Goal: Transaction & Acquisition: Purchase product/service

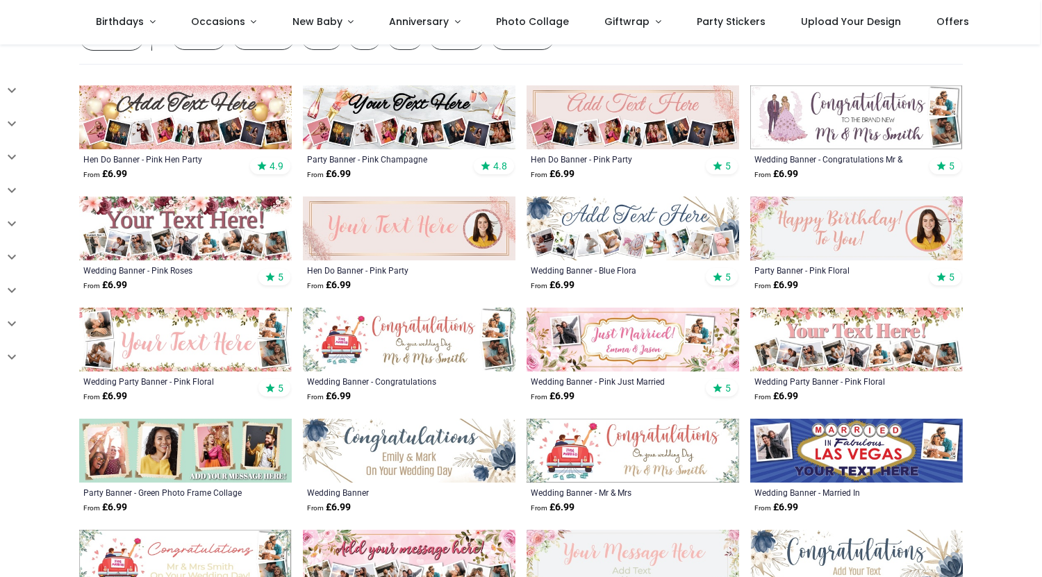
scroll to position [247, 0]
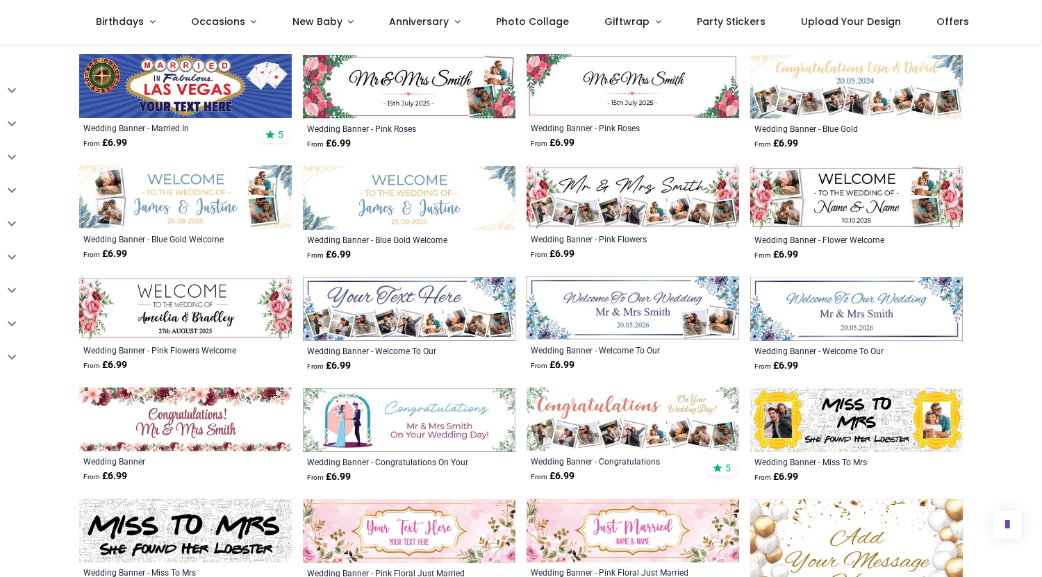
scroll to position [1118, 0]
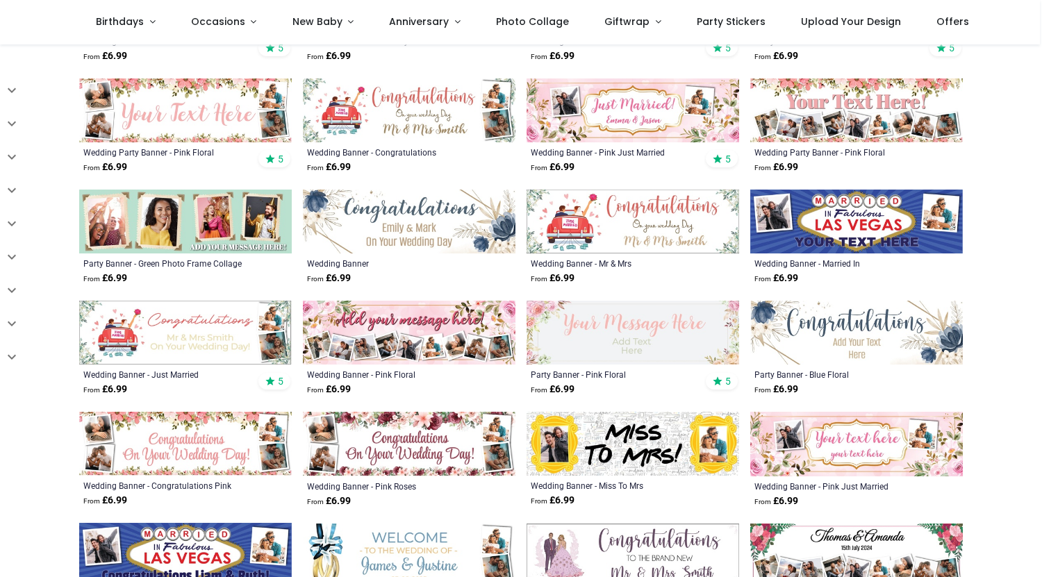
scroll to position [452, 0]
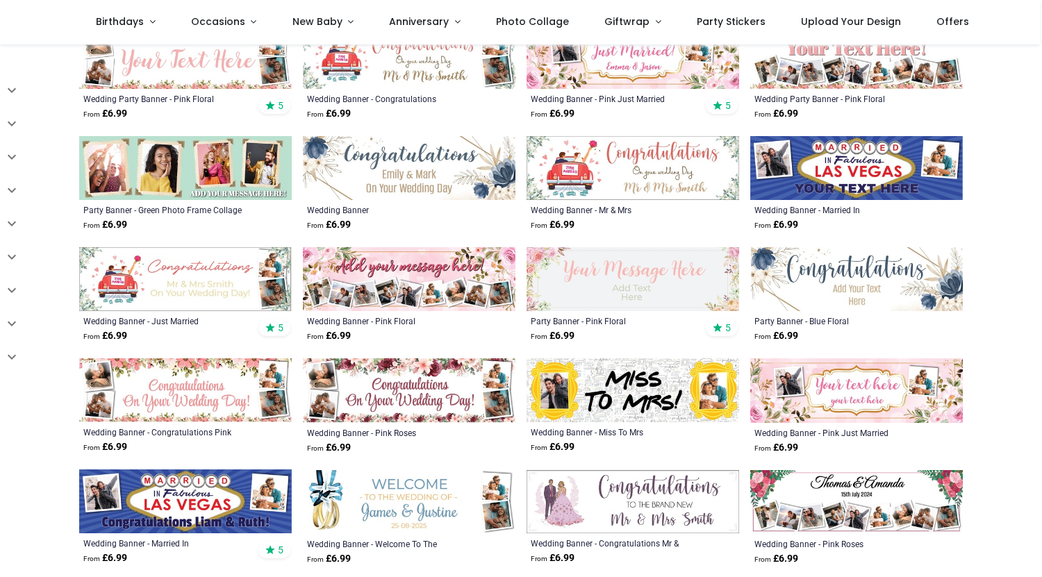
scroll to position [482, 0]
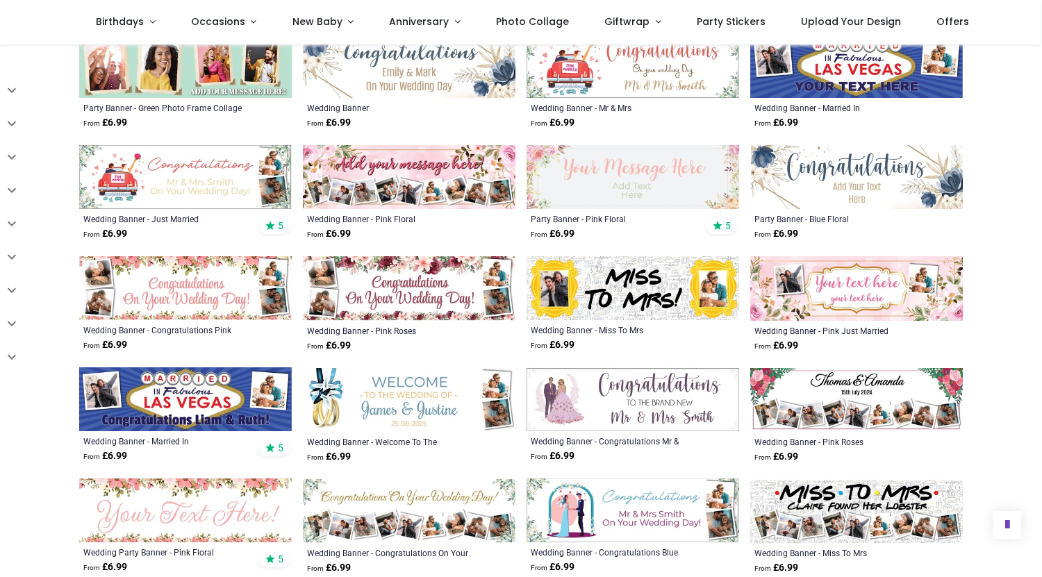
scroll to position [609, 0]
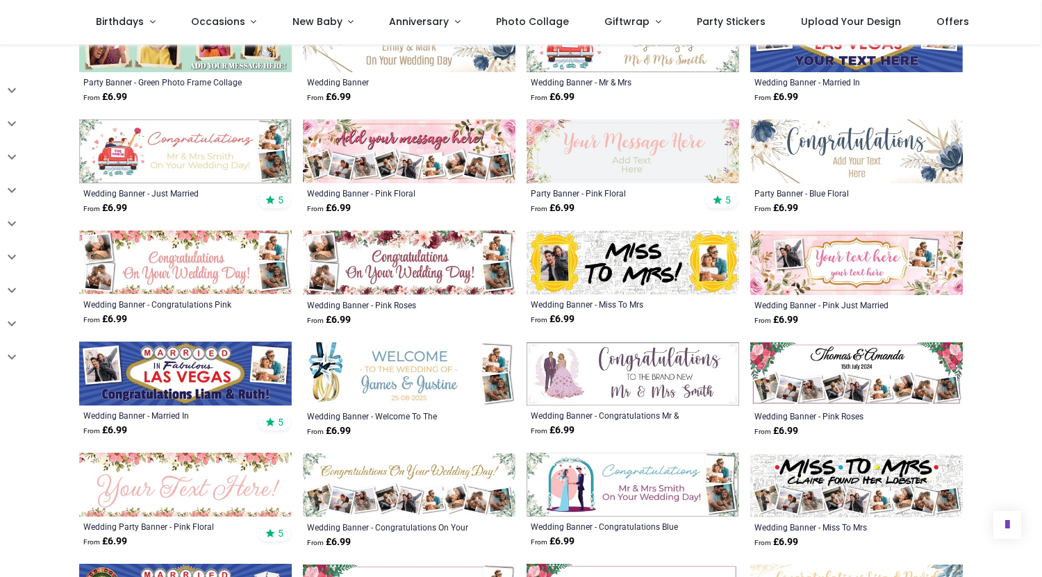
click at [185, 363] on img at bounding box center [185, 374] width 213 height 64
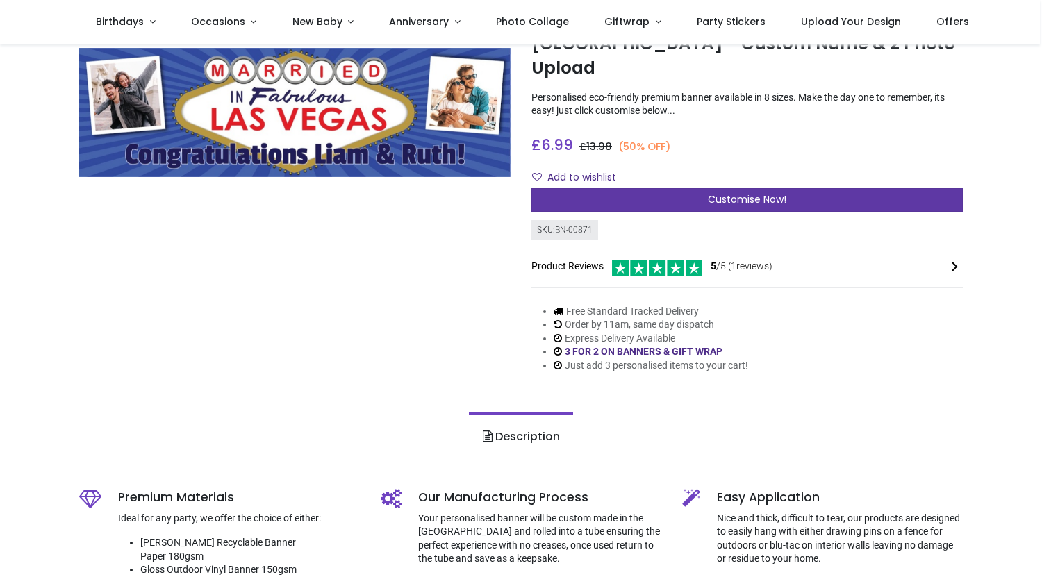
scroll to position [80, 0]
click at [653, 189] on div "Customise Now!" at bounding box center [748, 201] width 432 height 24
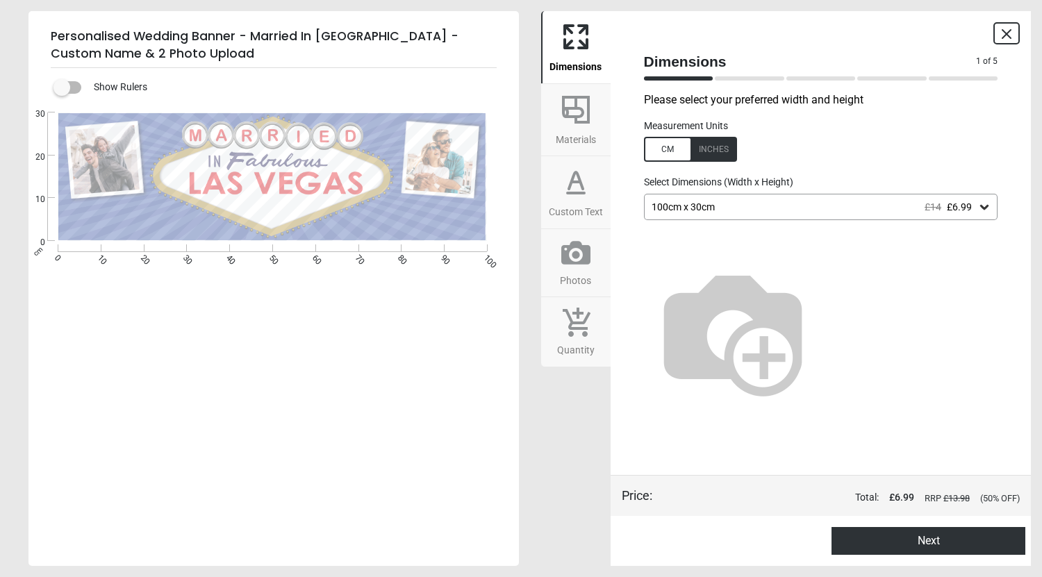
click at [674, 213] on div "100cm x 30cm £14 £6.99" at bounding box center [814, 208] width 328 height 12
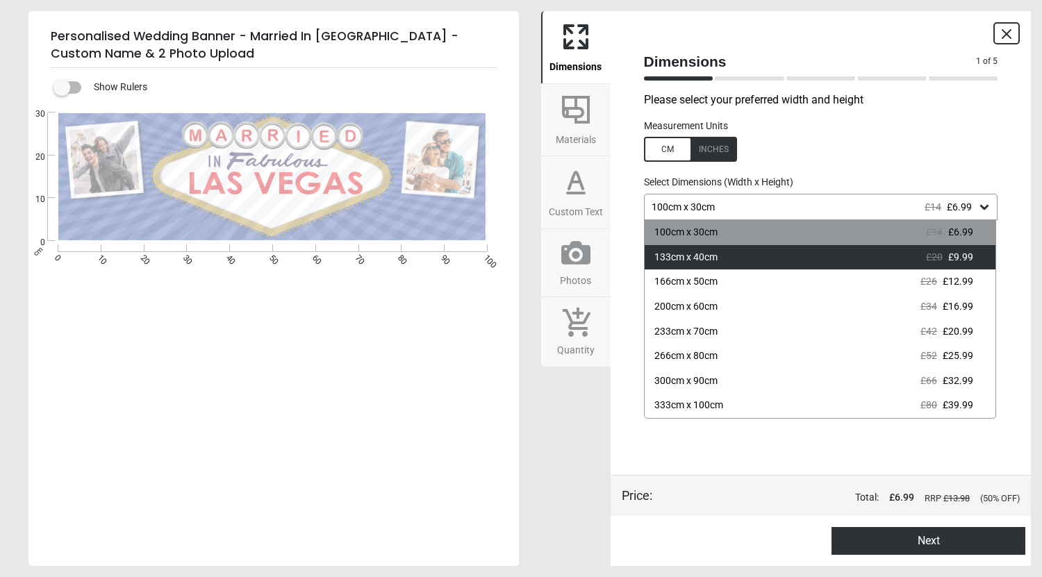
click at [701, 263] on div "133cm x 40cm" at bounding box center [686, 258] width 63 height 14
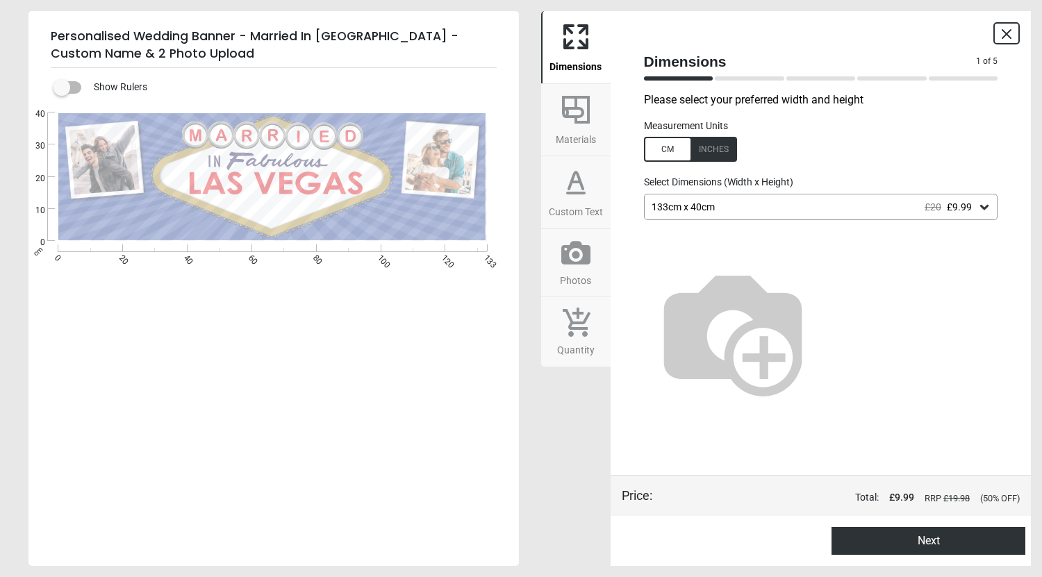
click at [575, 97] on icon at bounding box center [576, 110] width 28 height 28
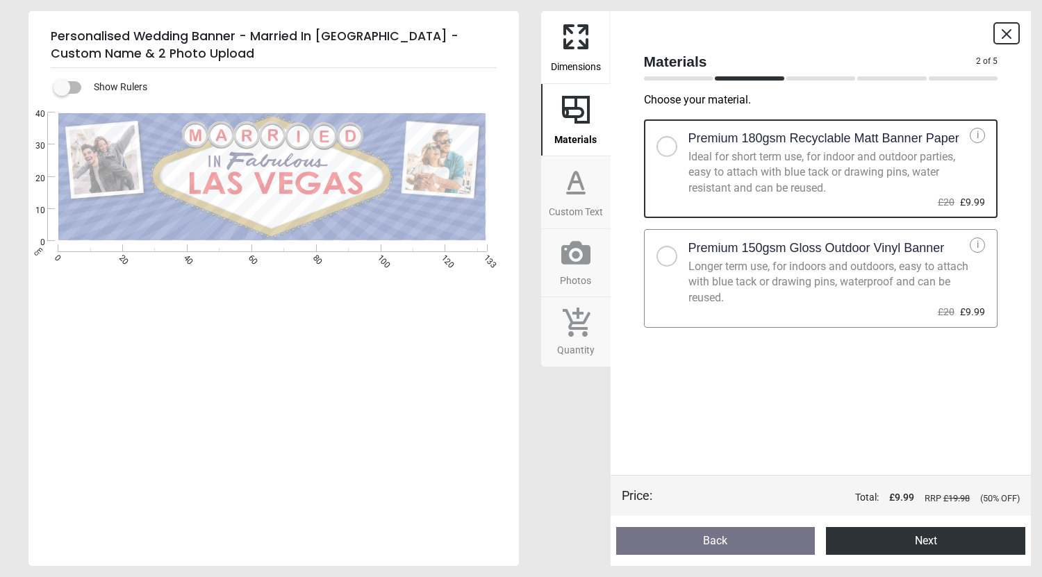
click at [747, 187] on div "Ideal for short term use, for indoor and outdoor parties, easy to attach with b…" at bounding box center [830, 172] width 282 height 47
click at [576, 189] on icon at bounding box center [575, 181] width 33 height 33
